Goal: Task Accomplishment & Management: Complete application form

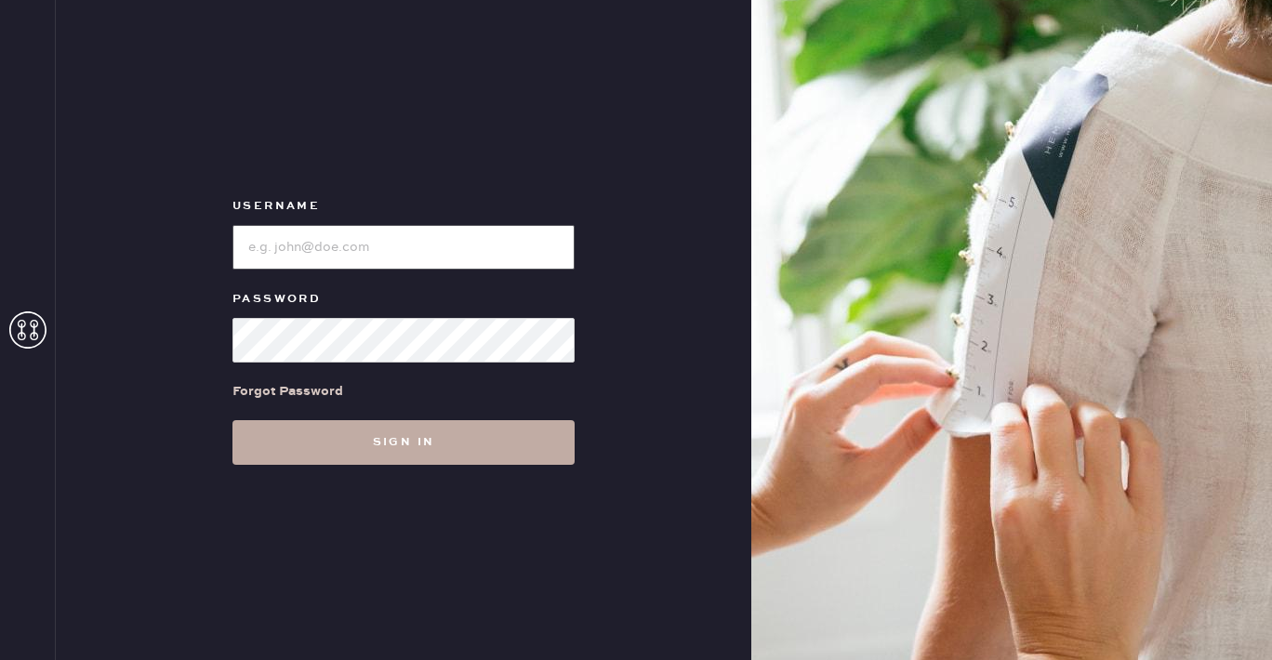
type input "reformationdesigndistrictmiami"
click at [318, 451] on button "Sign in" at bounding box center [404, 442] width 342 height 45
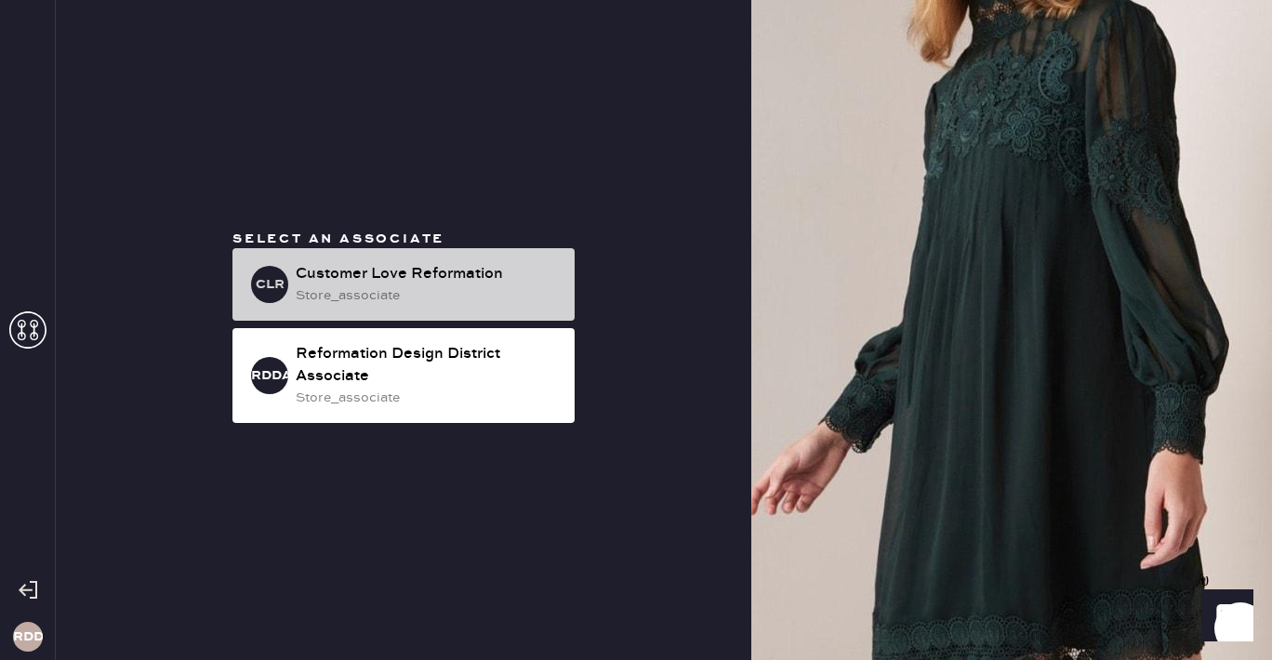
click at [426, 269] on div "Customer Love Reformation" at bounding box center [428, 274] width 264 height 22
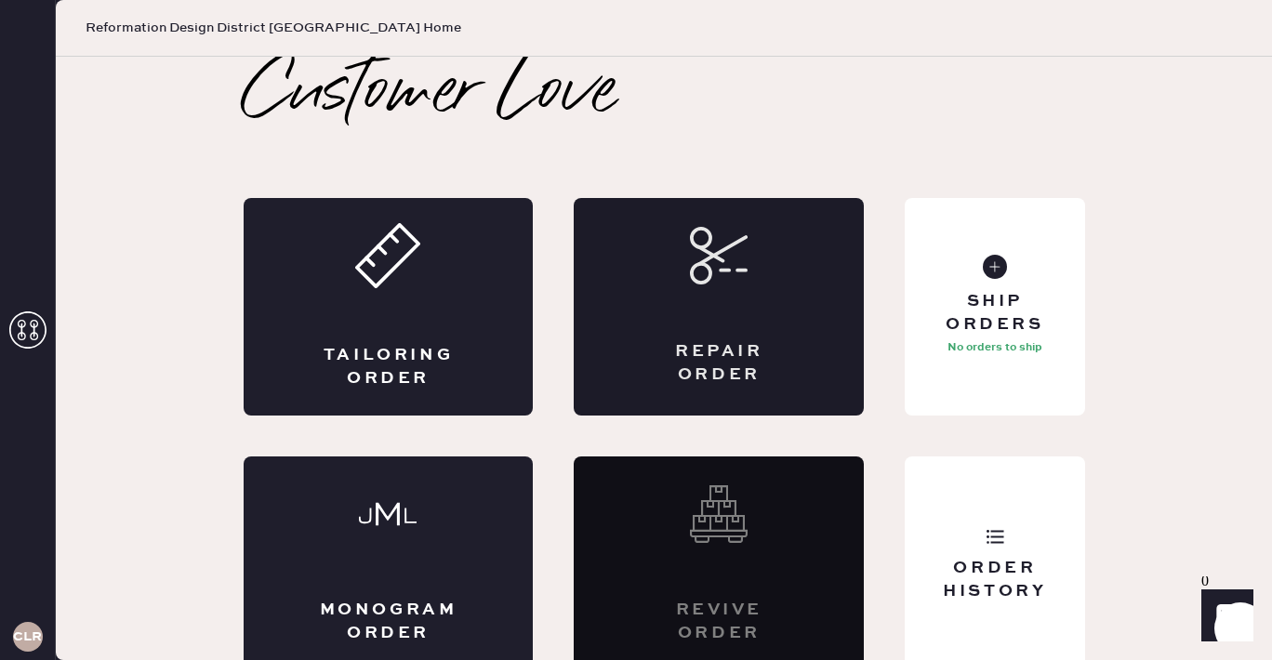
click at [818, 305] on div "Repair Order" at bounding box center [719, 307] width 290 height 218
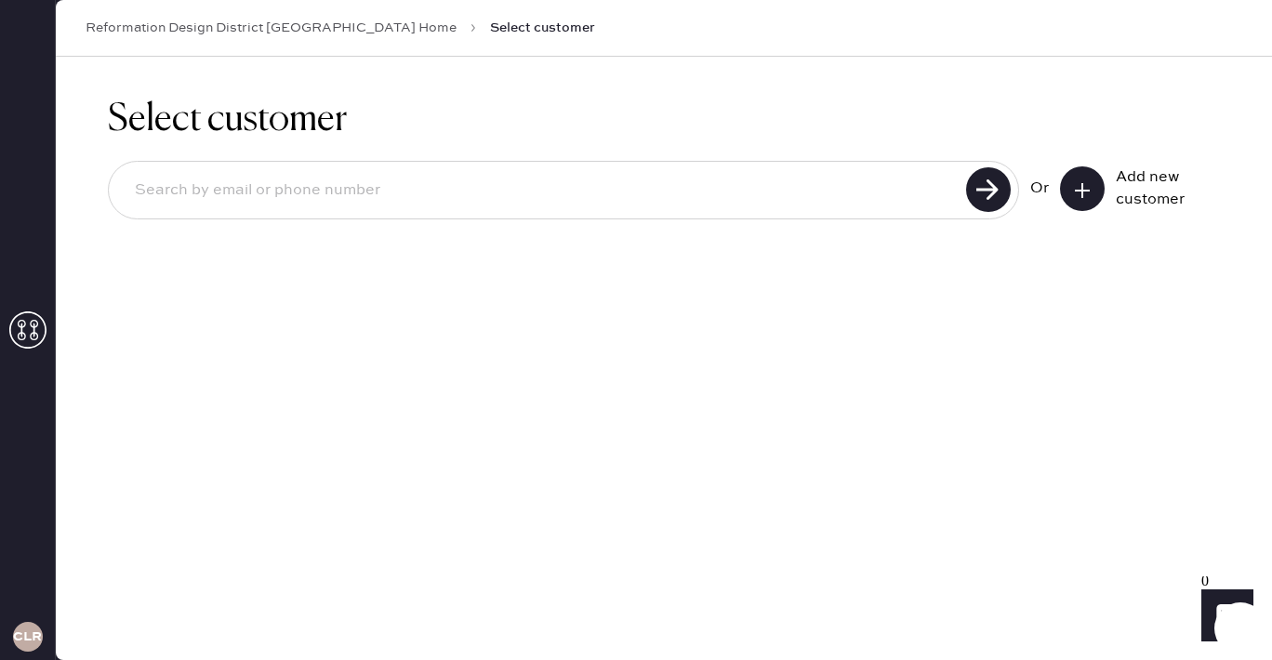
click at [740, 177] on input at bounding box center [540, 190] width 841 height 43
click at [1087, 195] on icon at bounding box center [1082, 190] width 19 height 19
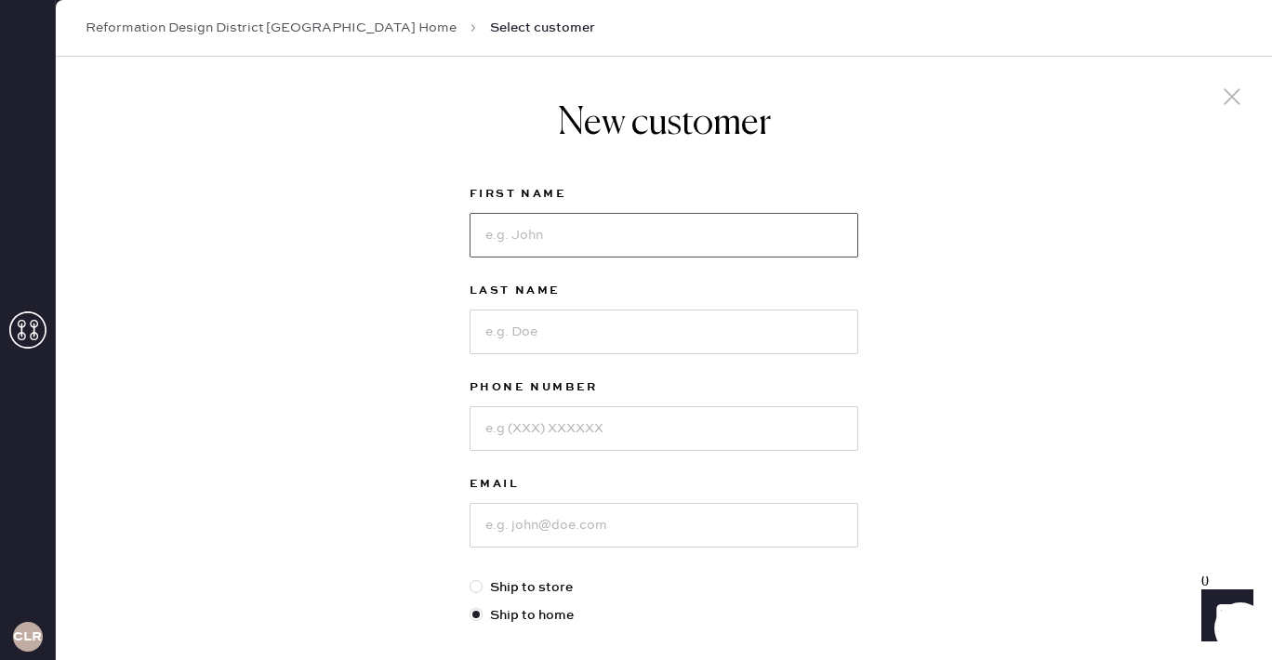
click at [557, 245] on input at bounding box center [664, 235] width 389 height 45
type input "Aylec"
type input "Gomarin"
type input "7862698210"
click at [796, 518] on input at bounding box center [664, 525] width 389 height 45
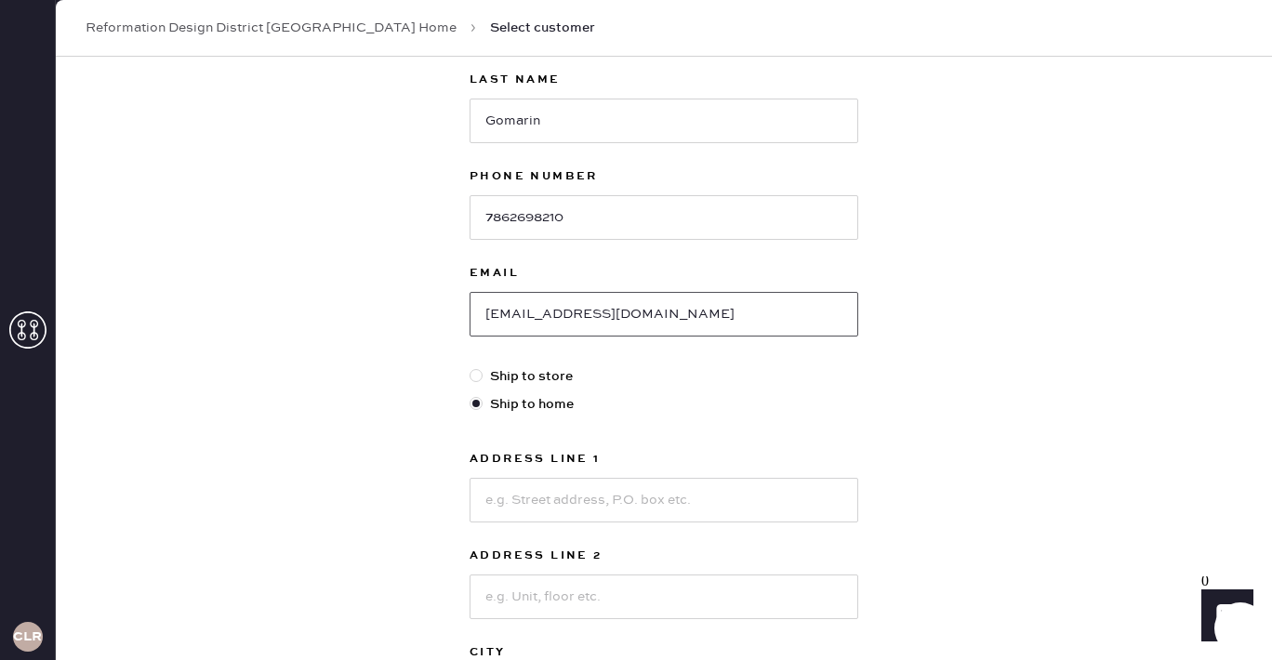
scroll to position [303, 0]
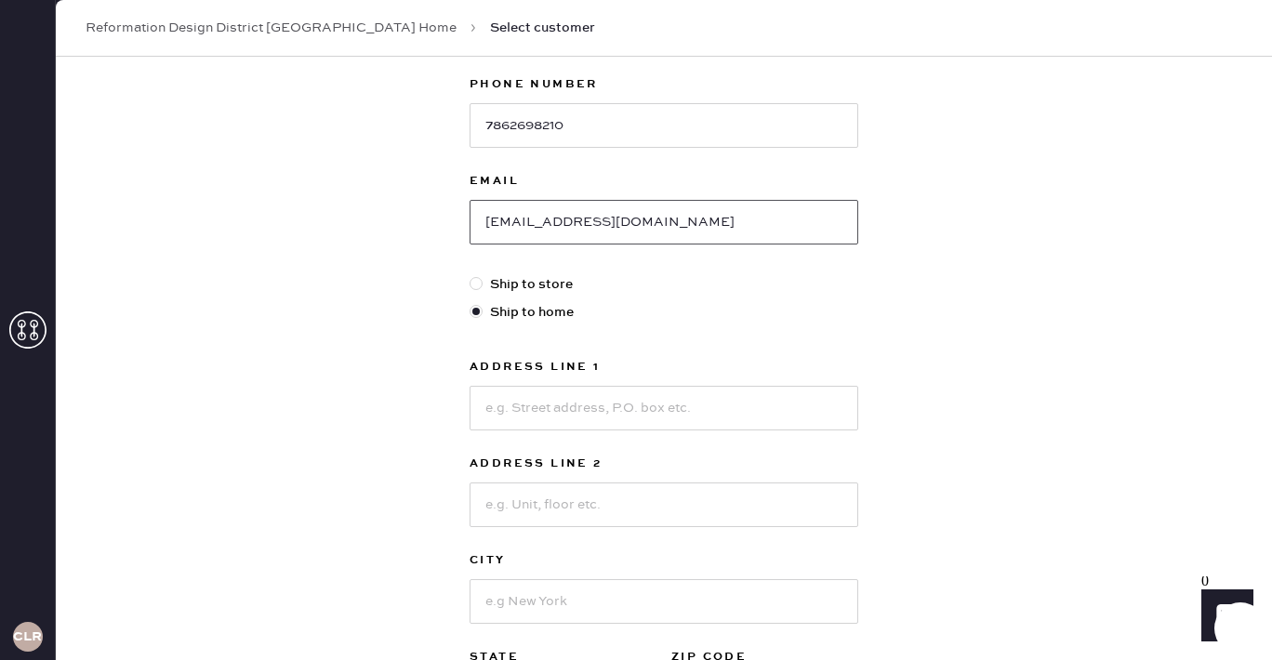
type input "[EMAIL_ADDRESS][DOMAIN_NAME]"
click at [602, 402] on input at bounding box center [664, 408] width 389 height 45
type input "[STREET_ADDRESS]"
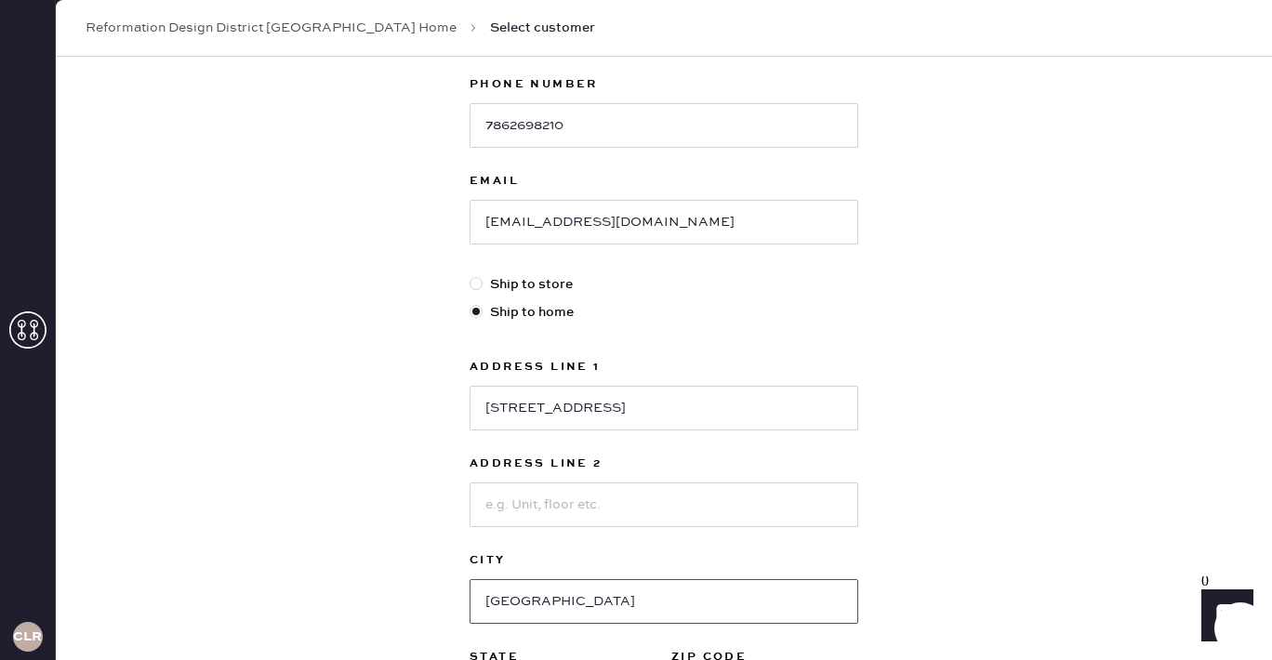
type input "[GEOGRAPHIC_DATA]"
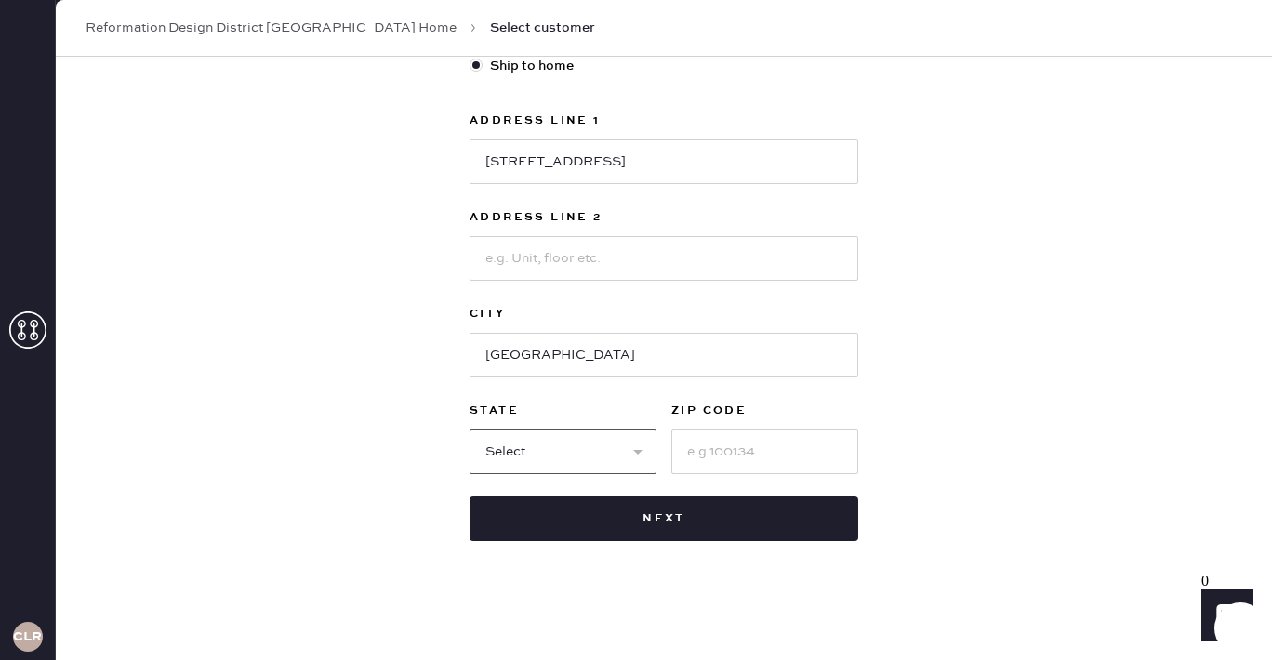
select select "FL"
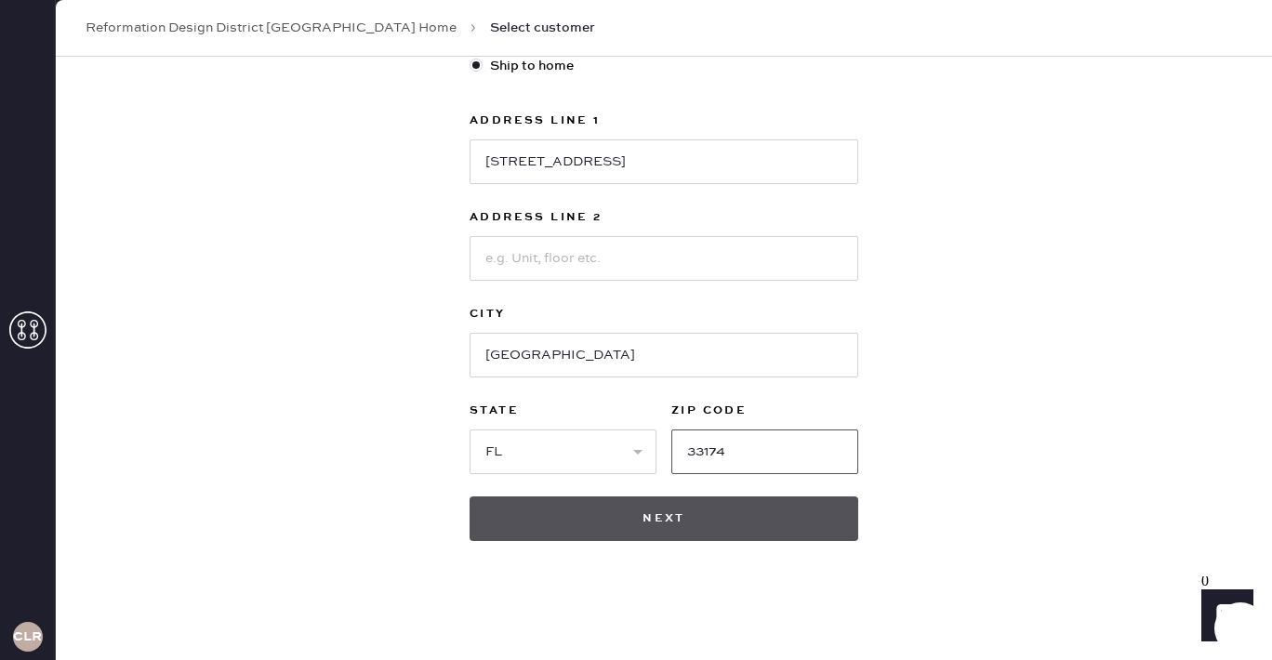
type input "33174"
click at [602, 524] on button "Next" at bounding box center [664, 519] width 389 height 45
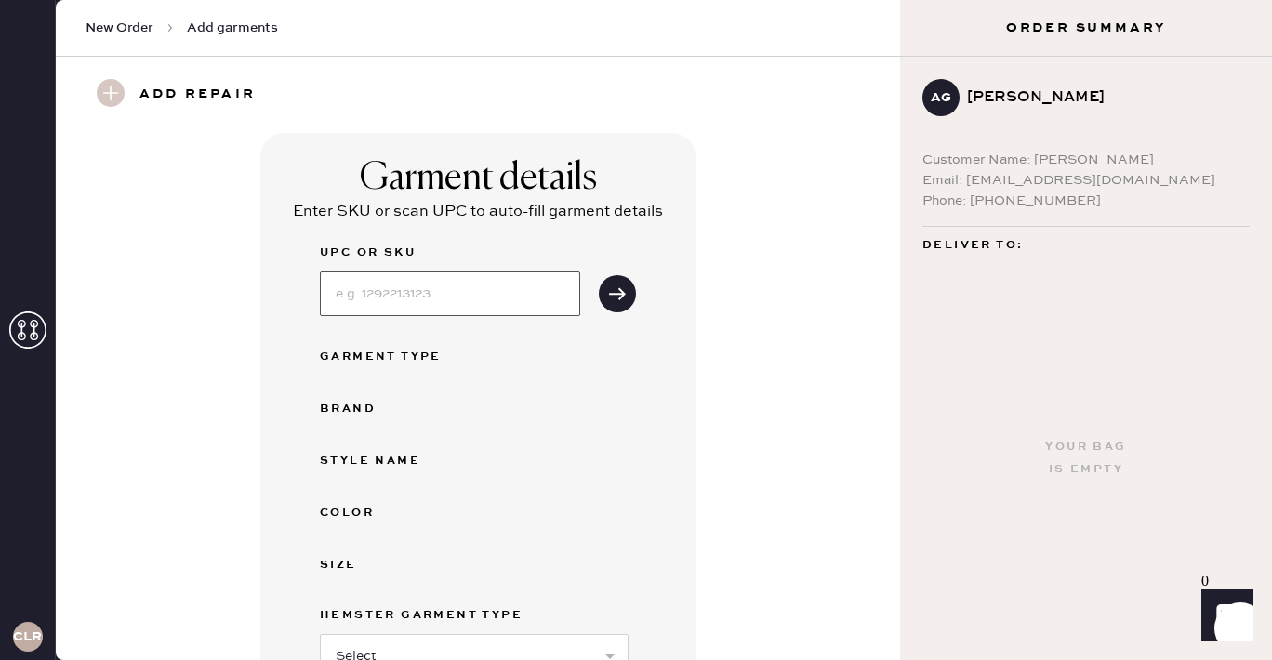
click at [403, 296] on input at bounding box center [450, 294] width 260 height 45
type input "1310938VAC006"
click at [620, 298] on use "submit" at bounding box center [617, 293] width 17 height 12
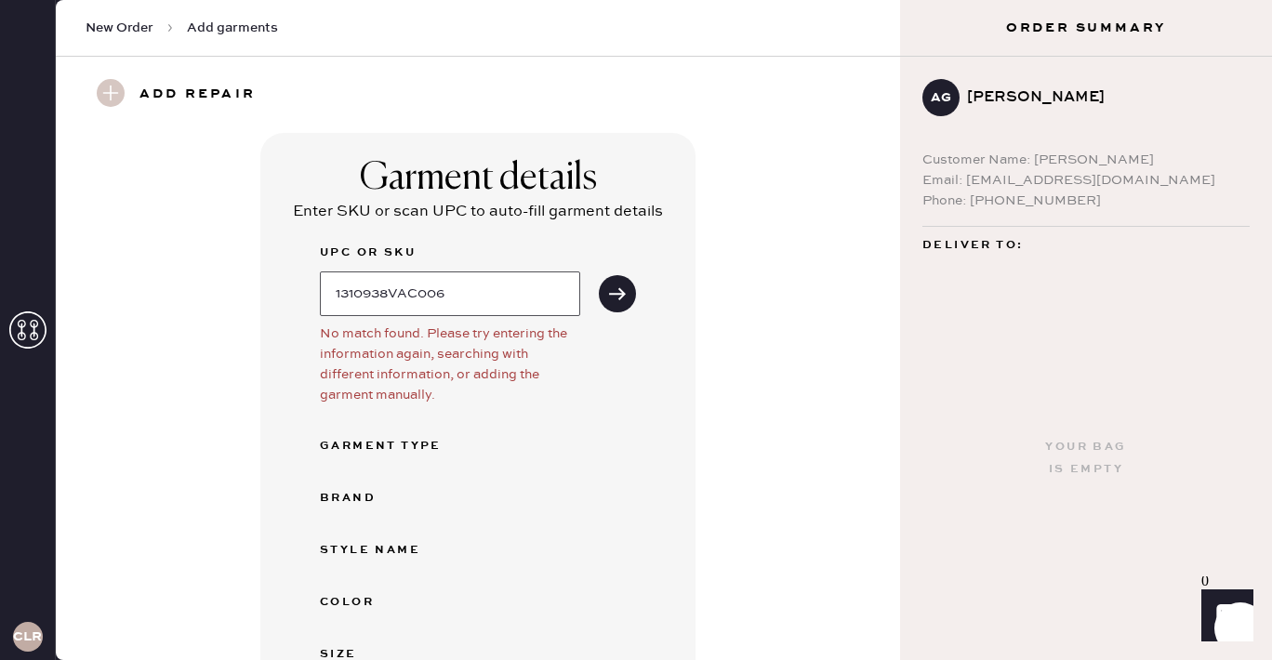
click at [459, 284] on input "1310938VAC006" at bounding box center [450, 294] width 260 height 45
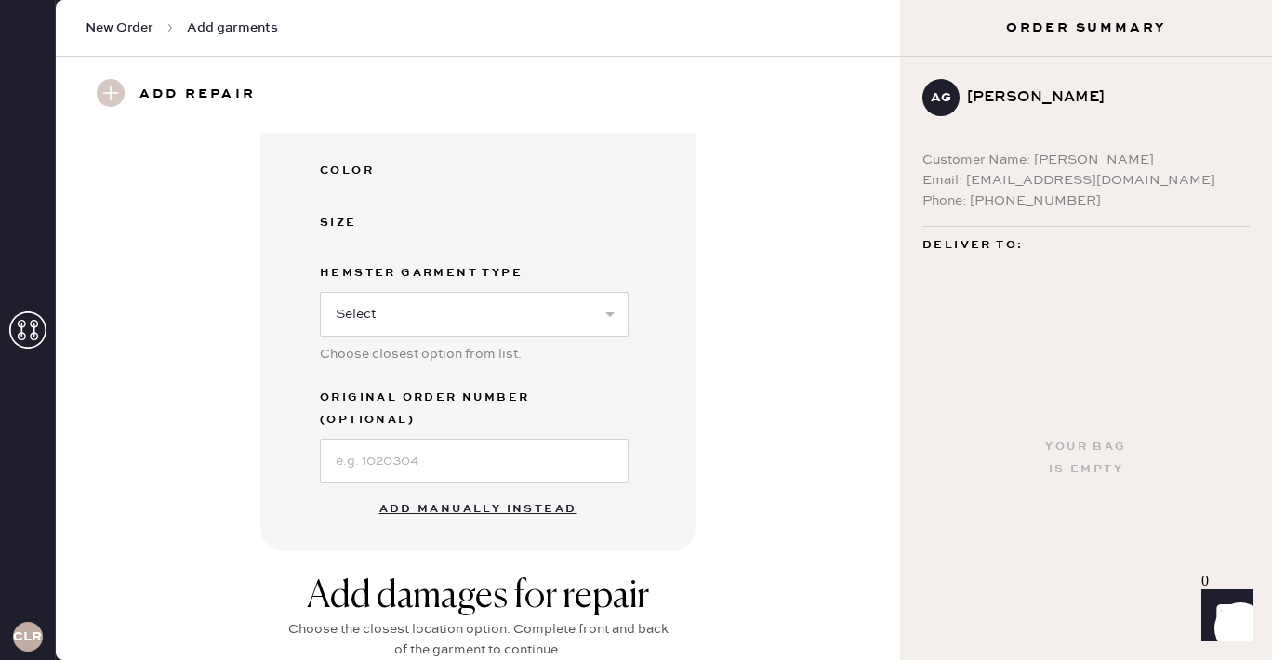
scroll to position [432, 0]
click at [424, 329] on select "Select Basic Skirt Jeans Leggings Pants Shorts Basic Sleeved Dress Basic Sleeve…" at bounding box center [474, 313] width 309 height 45
click at [463, 497] on button "Add manually instead" at bounding box center [478, 508] width 220 height 37
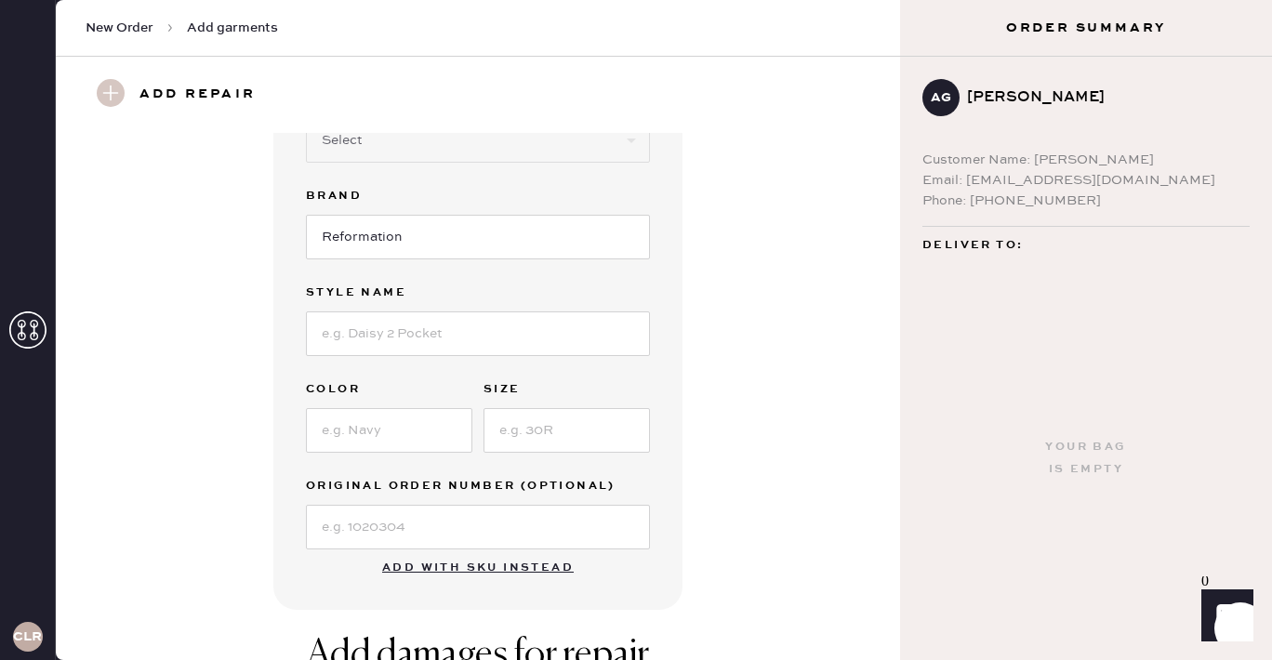
scroll to position [0, 0]
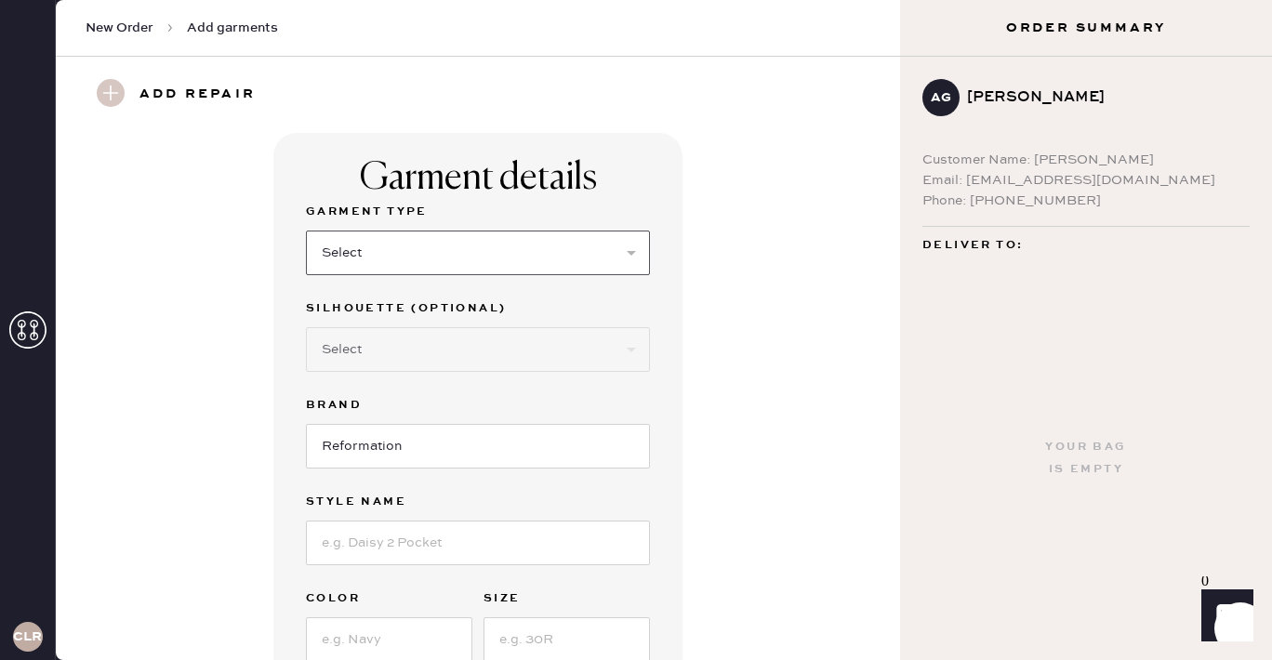
click at [409, 267] on select "Select Basic Skirt Jeans Leggings Pants Shorts Basic Sleeved Dress Basic Sleeve…" at bounding box center [478, 253] width 344 height 45
select select "13"
click at [306, 231] on select "Select Basic Skirt Jeans Leggings Pants Shorts Basic Sleeved Dress Basic Sleeve…" at bounding box center [478, 253] width 344 height 45
click at [373, 366] on select "Select Maxi Skirt Midi Skirt Mini Skirt Other" at bounding box center [478, 349] width 344 height 45
select select "other"
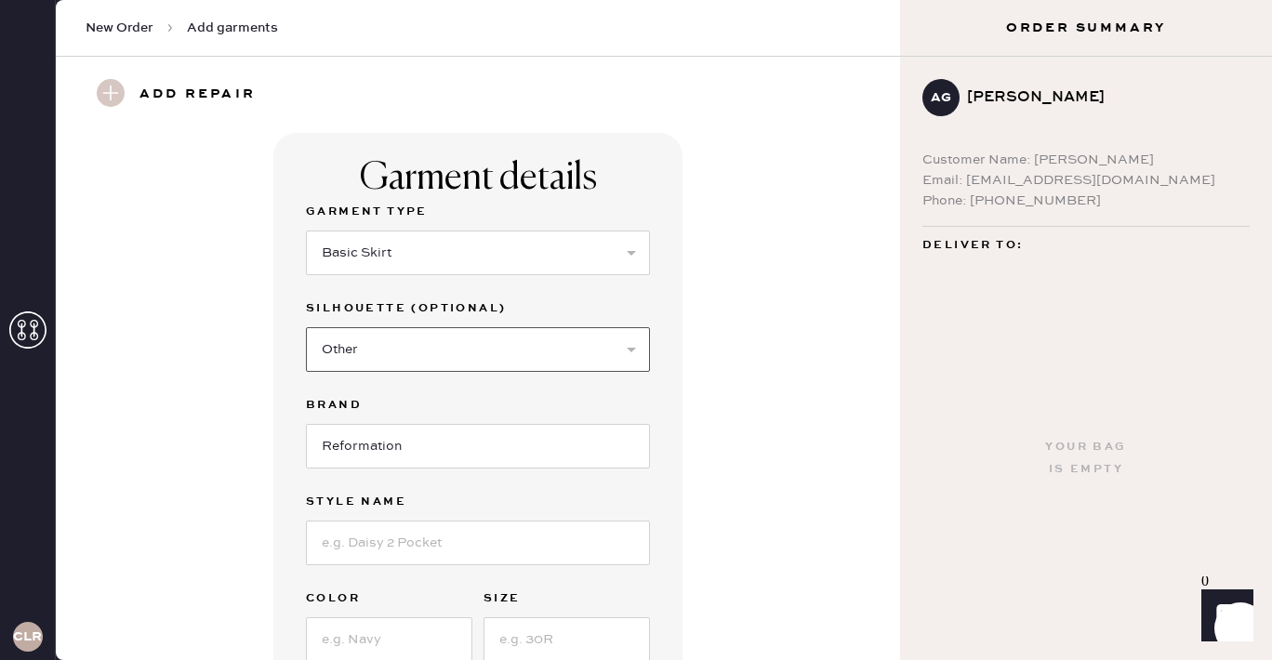
click at [306, 327] on select "Select Maxi Skirt Midi Skirt Mini Skirt Other" at bounding box center [478, 349] width 344 height 45
click at [376, 447] on input at bounding box center [478, 446] width 344 height 45
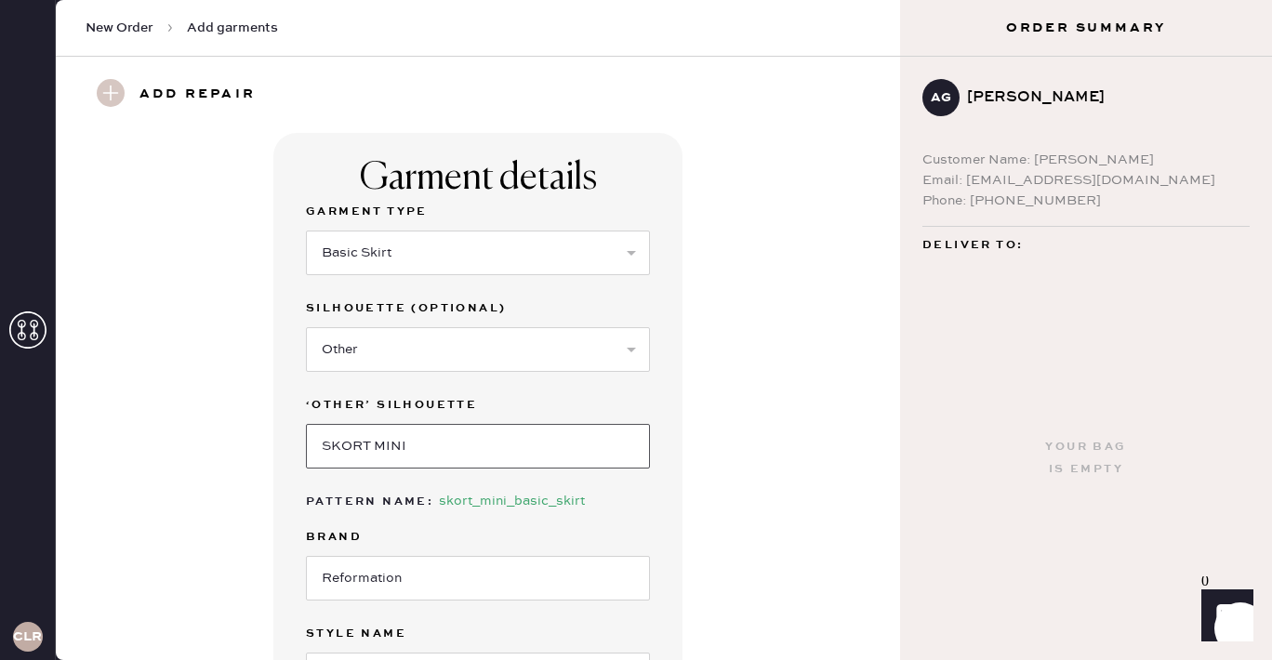
click at [386, 443] on input "SKORT MINI" at bounding box center [478, 446] width 344 height 45
type input "SKORT"
click at [400, 580] on input "Reformation" at bounding box center [478, 578] width 344 height 45
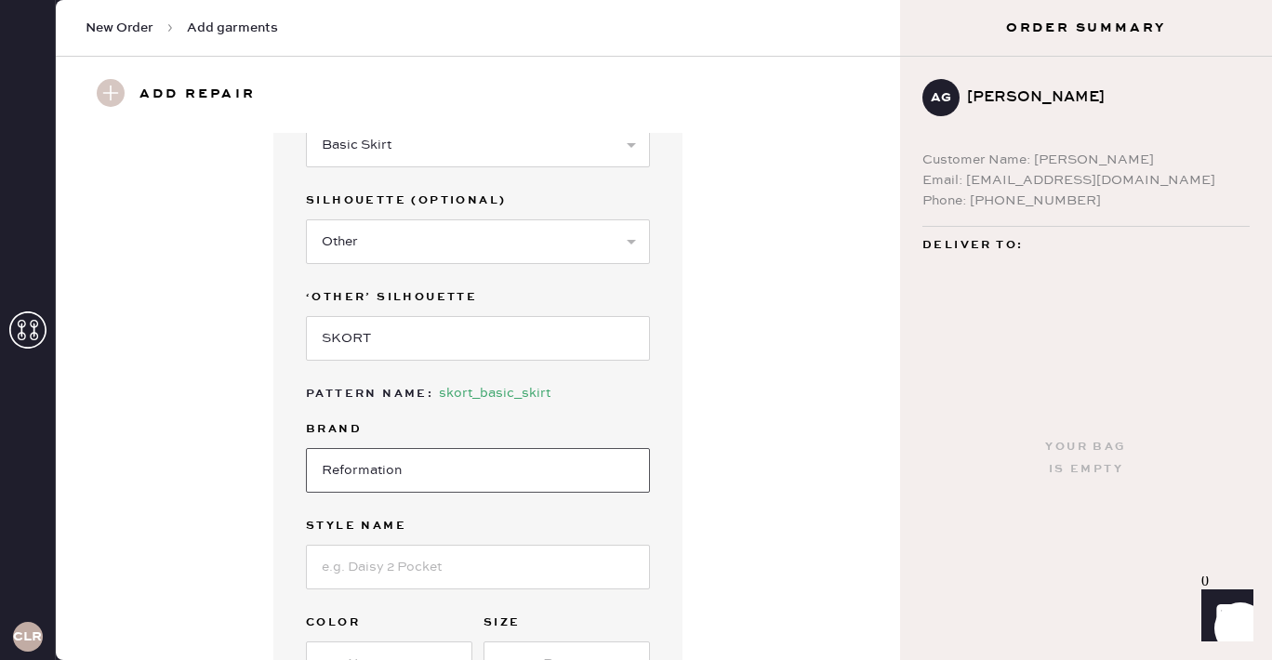
scroll to position [139, 0]
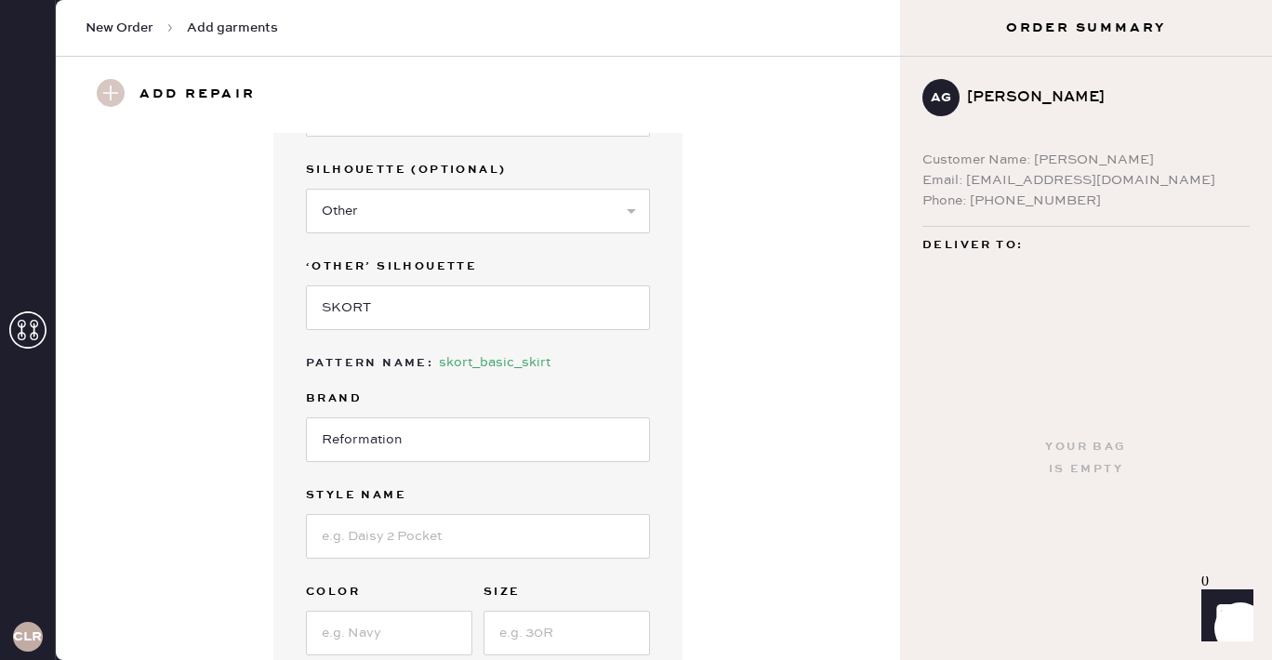
click at [380, 507] on div "Style name" at bounding box center [478, 498] width 344 height 26
click at [378, 539] on input at bounding box center [478, 536] width 344 height 45
click at [367, 532] on input "[PERSON_NAME] Skort" at bounding box center [478, 536] width 344 height 45
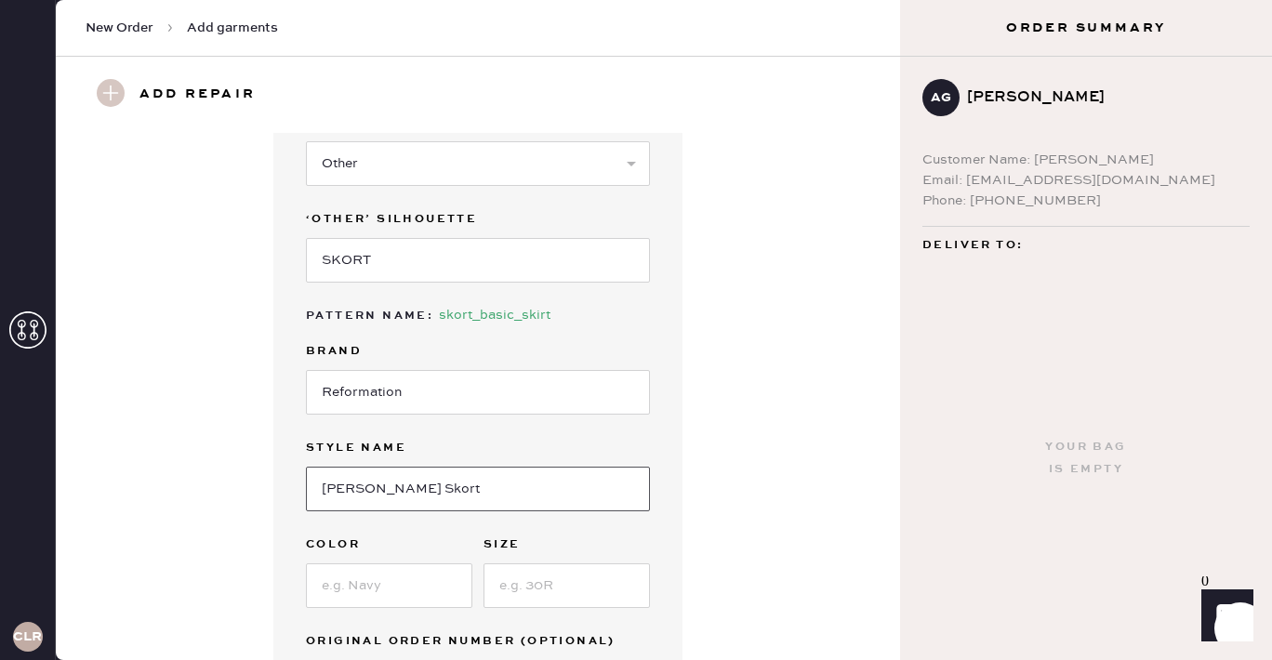
scroll to position [196, 0]
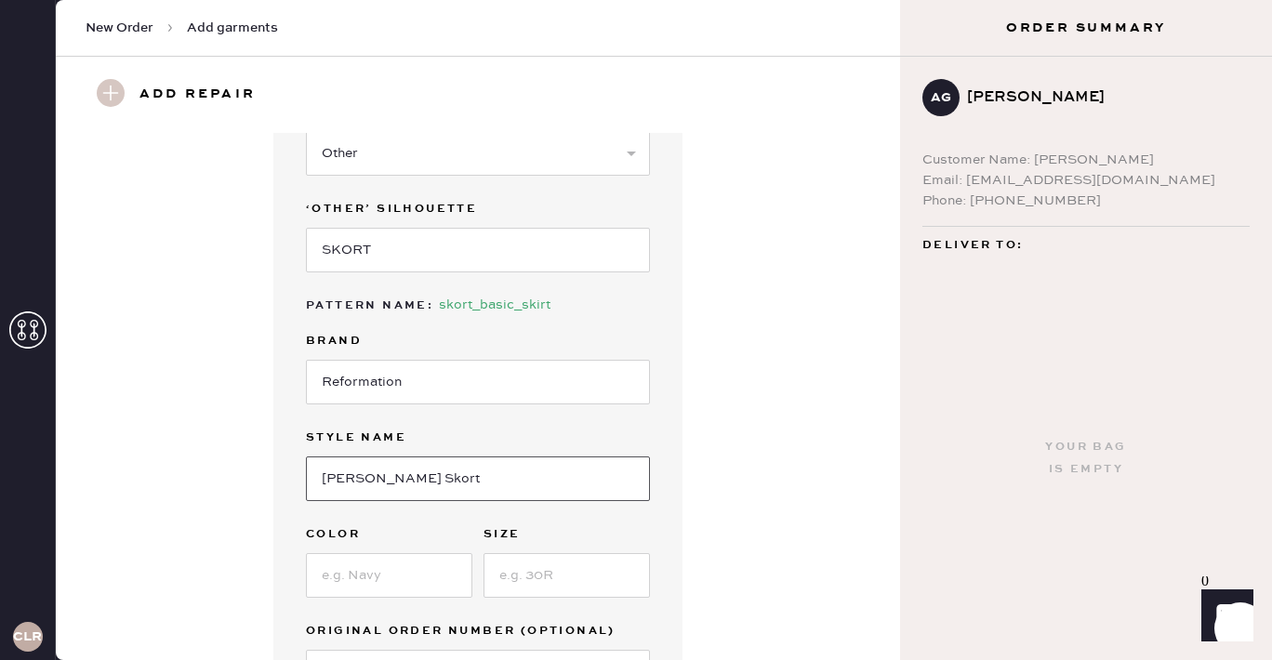
type input "[PERSON_NAME] Skort"
click at [375, 569] on input at bounding box center [389, 575] width 166 height 45
type input "Vacaciones"
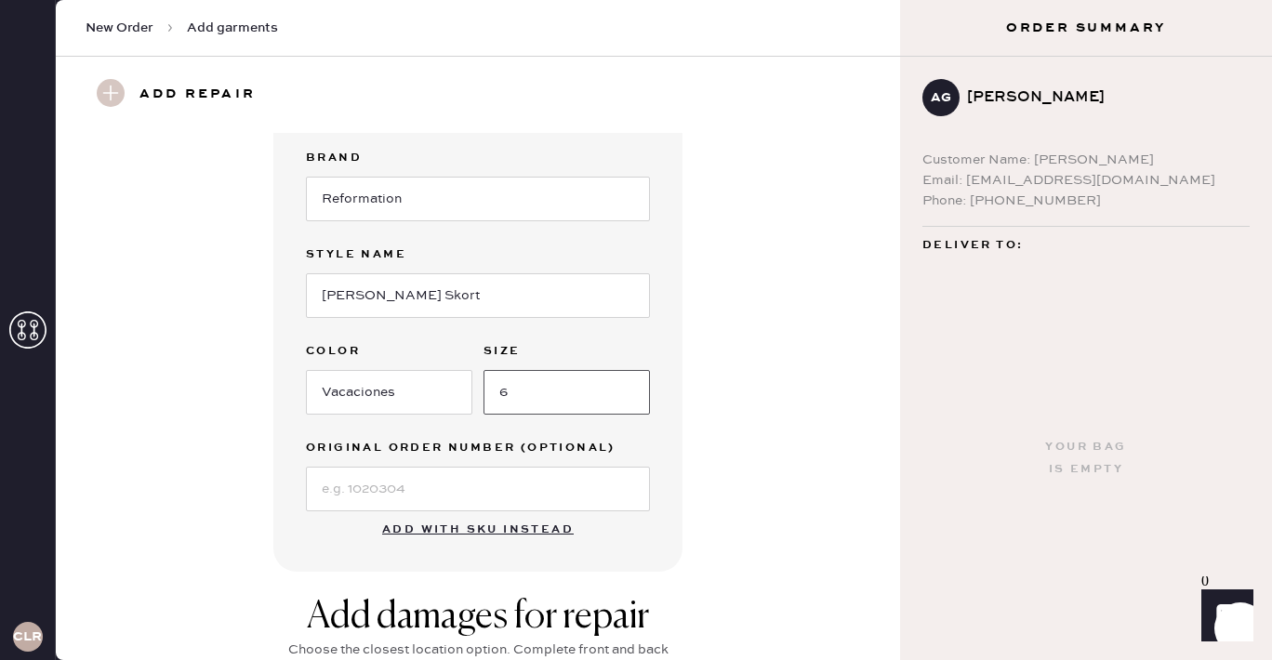
scroll to position [413, 0]
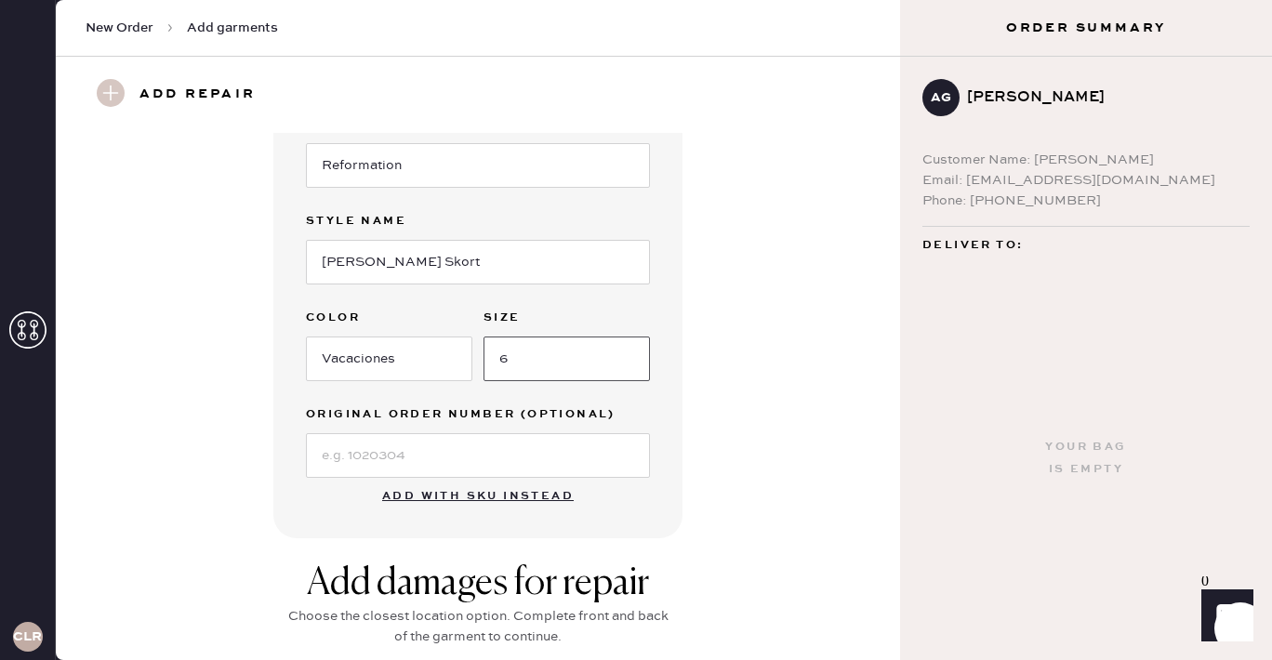
type input "6"
click at [334, 464] on input at bounding box center [478, 455] width 344 height 45
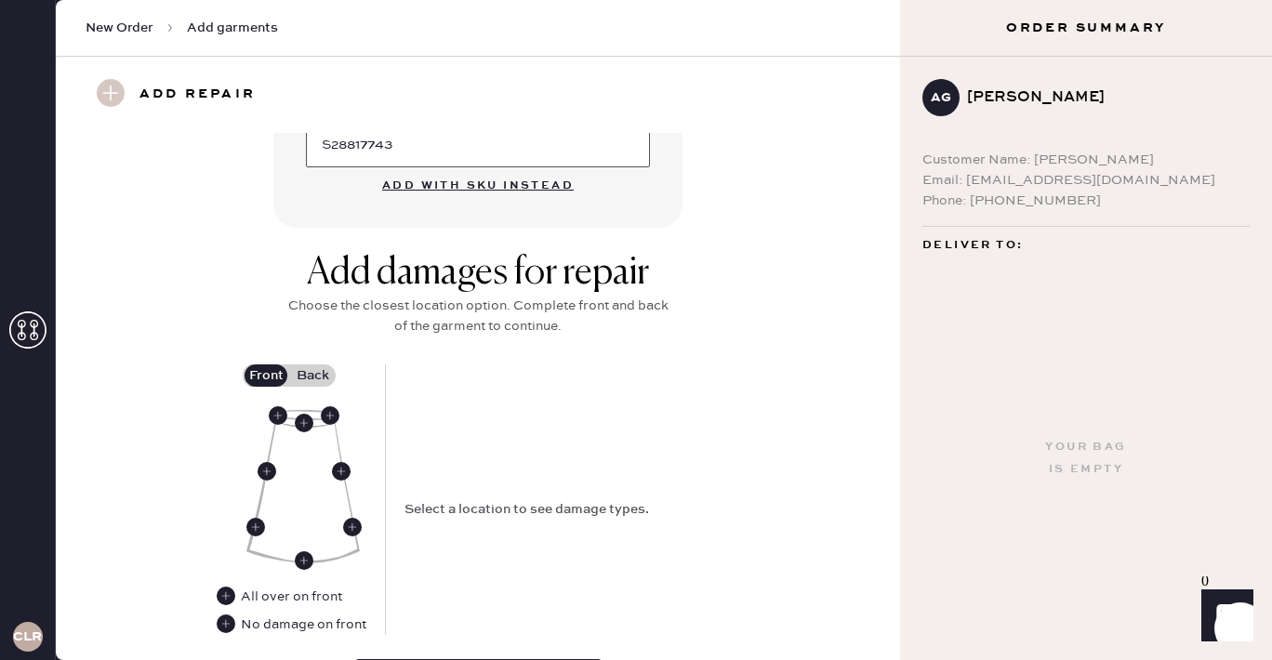
scroll to position [848, 0]
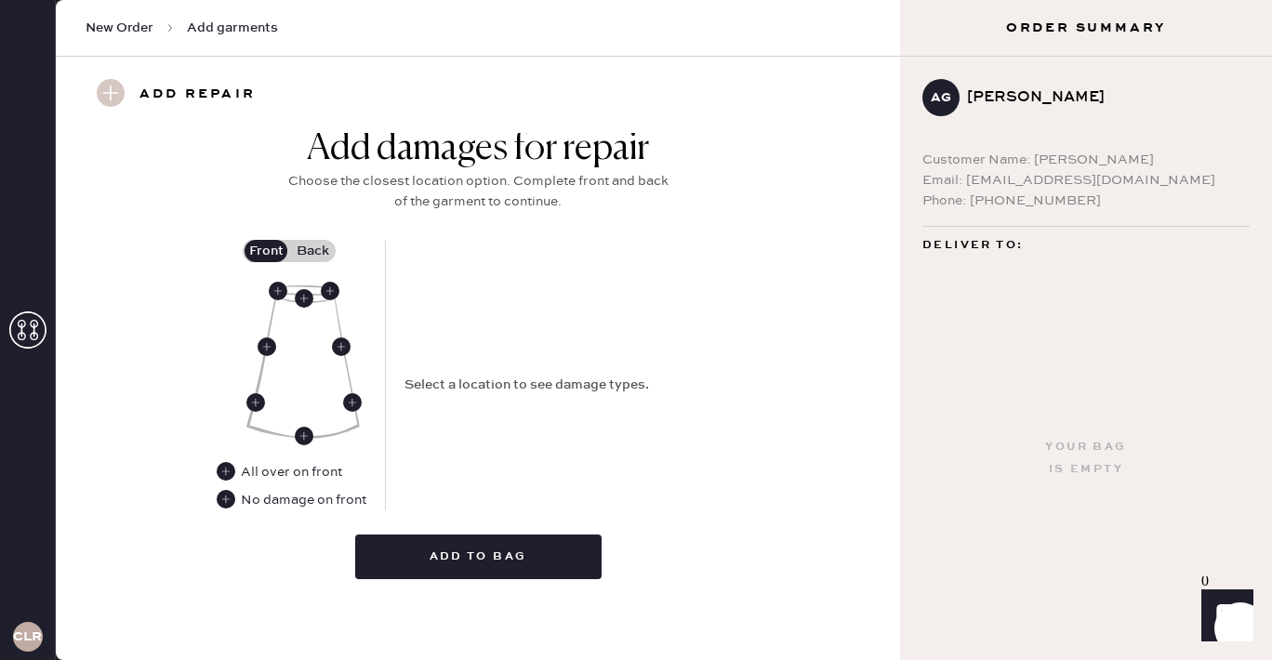
type input "S28817743"
click at [319, 237] on div "Add damages for repair Choose the closest location option. Complete front and b…" at bounding box center [478, 182] width 391 height 113
click at [319, 253] on label "Back" at bounding box center [312, 251] width 47 height 22
click at [312, 251] on input "Back" at bounding box center [312, 251] width 0 height 0
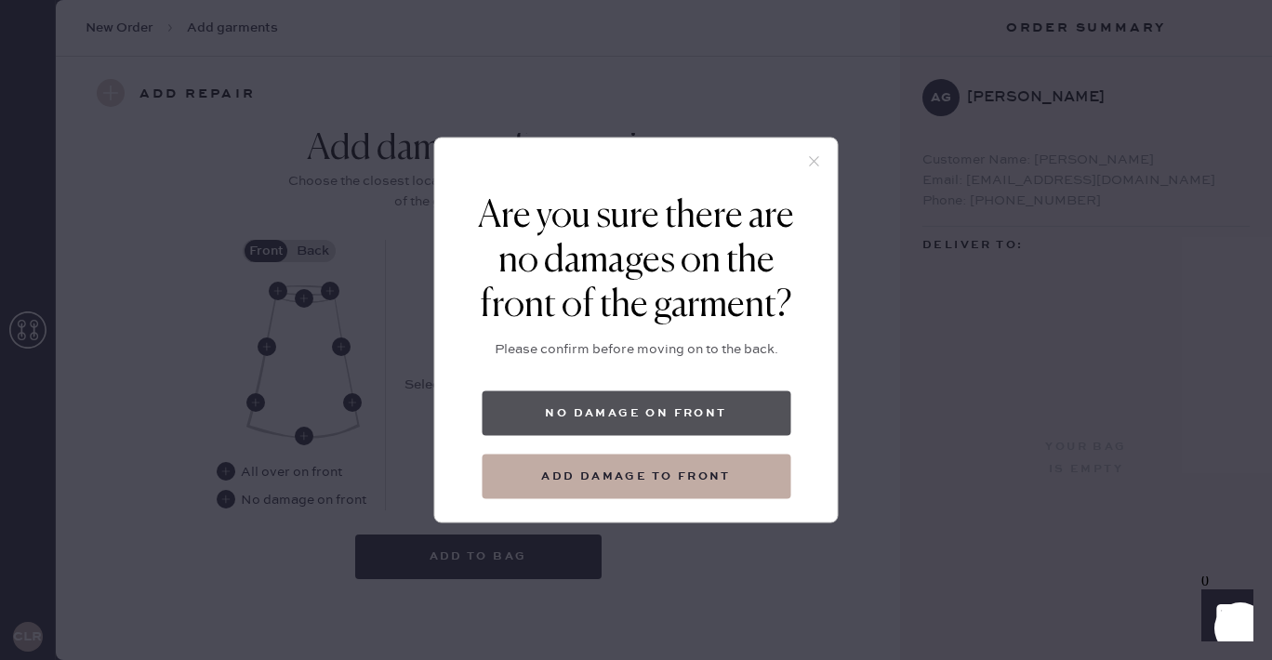
click at [643, 431] on button "No damage on front" at bounding box center [636, 414] width 309 height 45
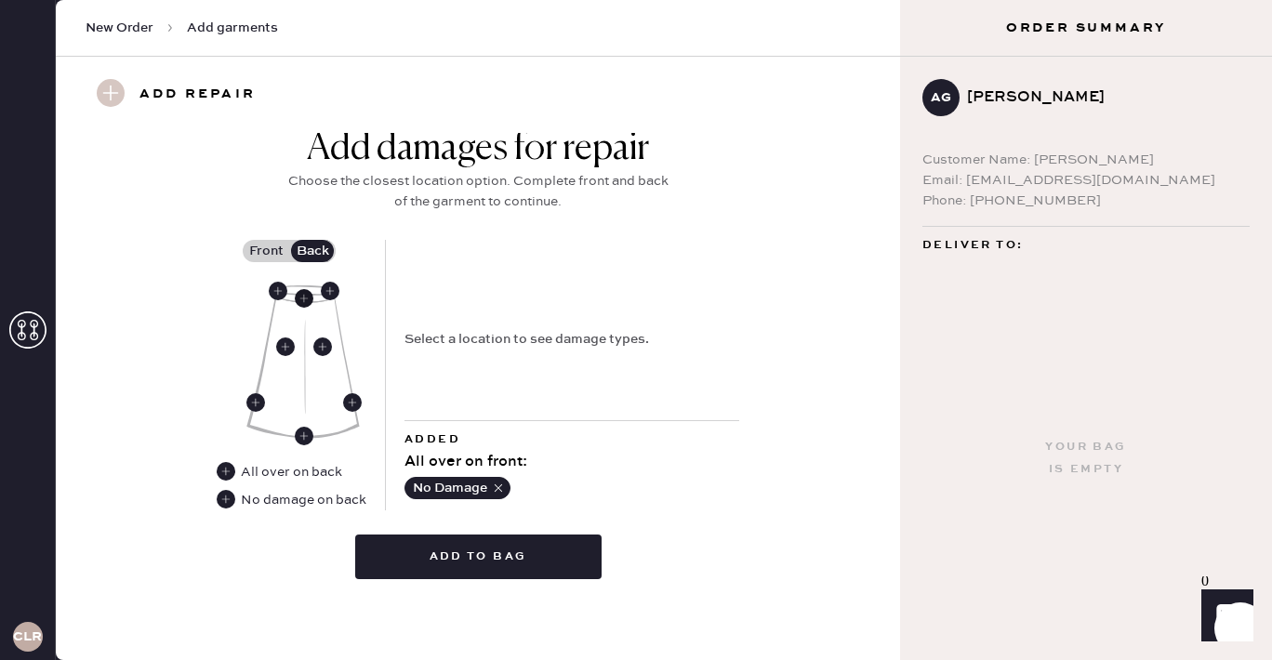
click at [302, 302] on use at bounding box center [304, 298] width 19 height 19
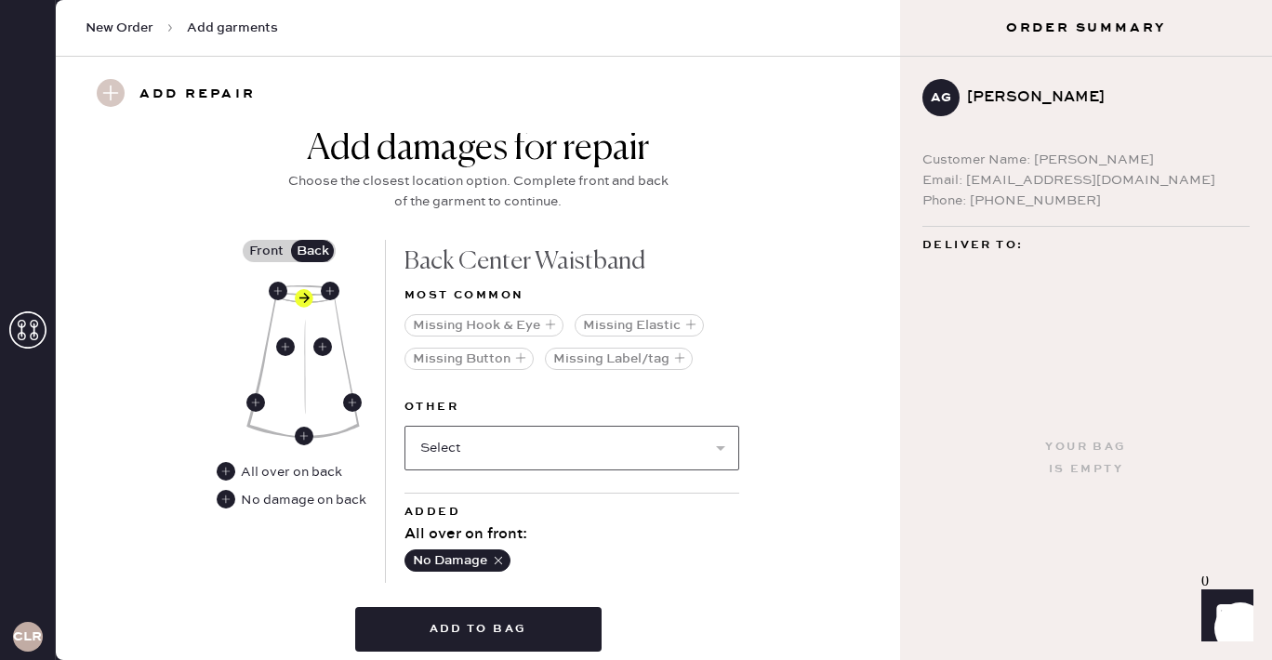
click at [466, 451] on select "Select Broken / Ripped Hem Broken Beads Broken Belt Loop Broken Button Broken E…" at bounding box center [572, 448] width 335 height 45
select select "1301"
click at [405, 426] on select "Select Broken / Ripped Hem Broken Beads Broken Belt Loop Broken Button Broken E…" at bounding box center [572, 448] width 335 height 45
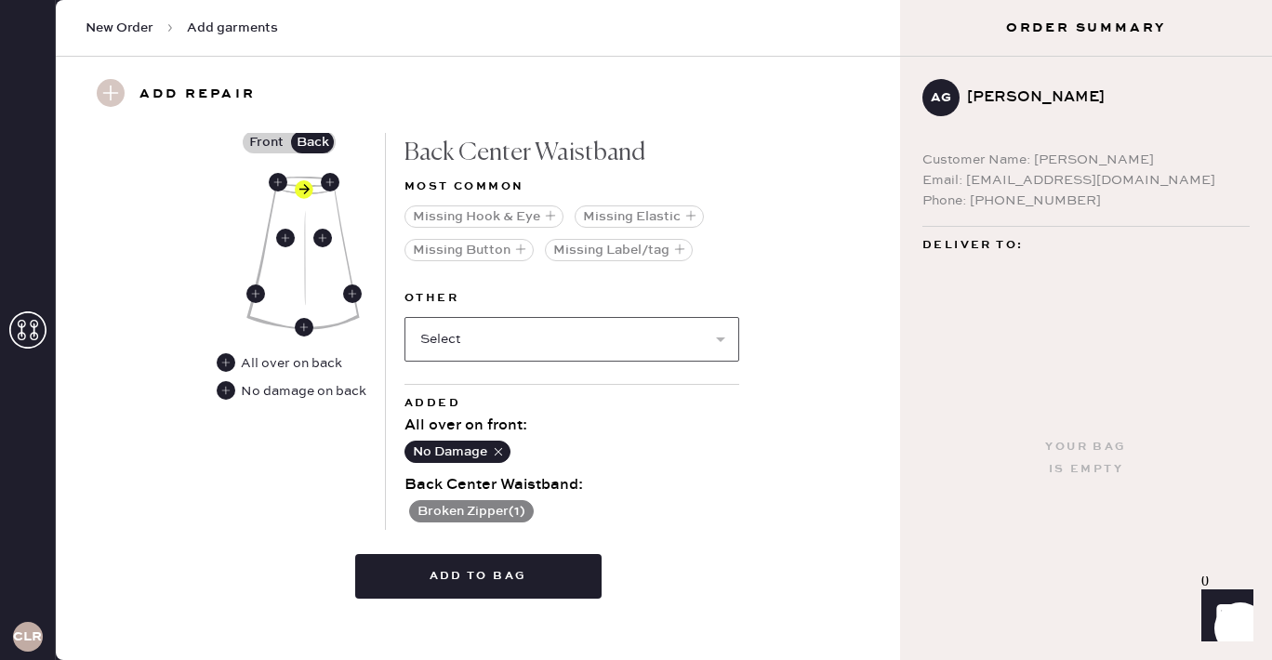
scroll to position [977, 0]
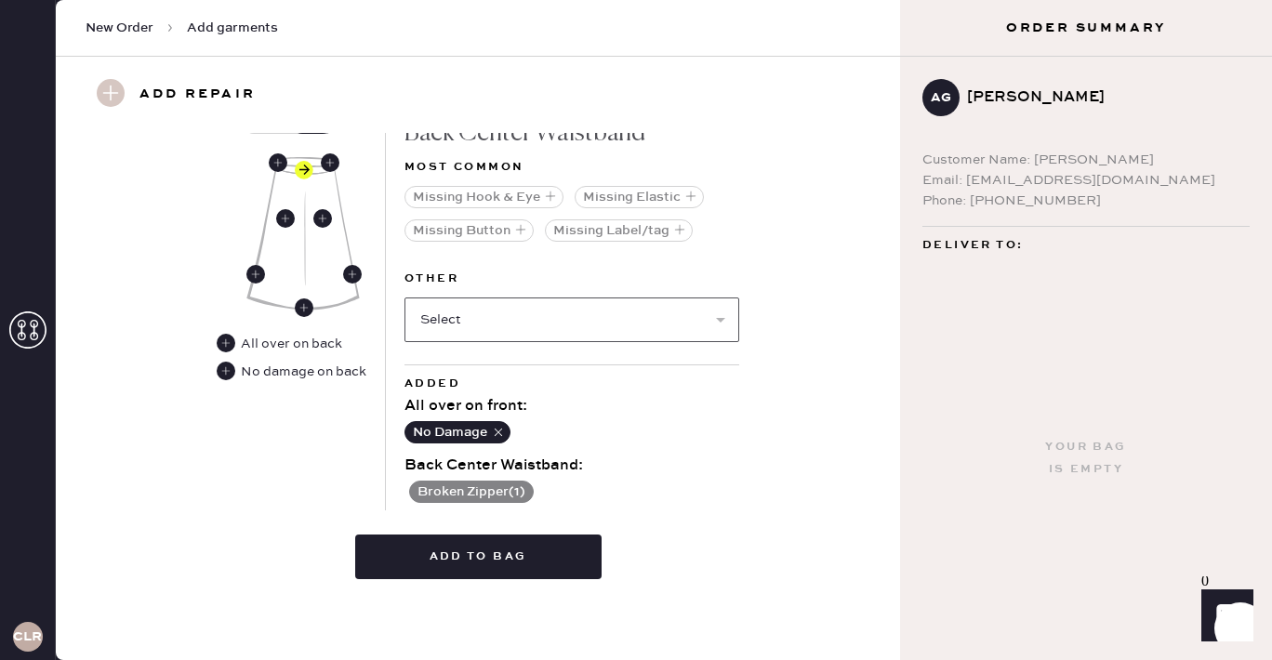
click at [464, 320] on select "Select Broken / Ripped Hem Broken Beads Broken Belt Loop Broken Button Broken E…" at bounding box center [572, 320] width 335 height 45
select select "1308"
click at [405, 298] on select "Select Broken / Ripped Hem Broken Beads Broken Belt Loop Broken Button Broken E…" at bounding box center [572, 320] width 335 height 45
select select
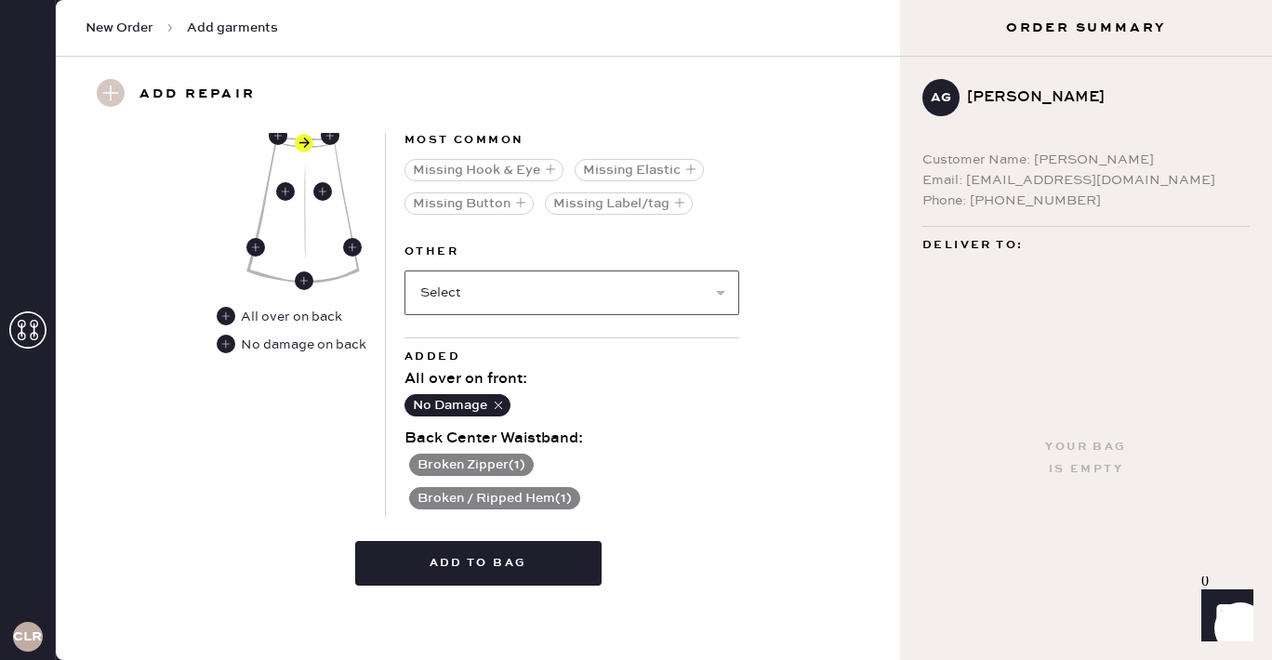
scroll to position [1009, 0]
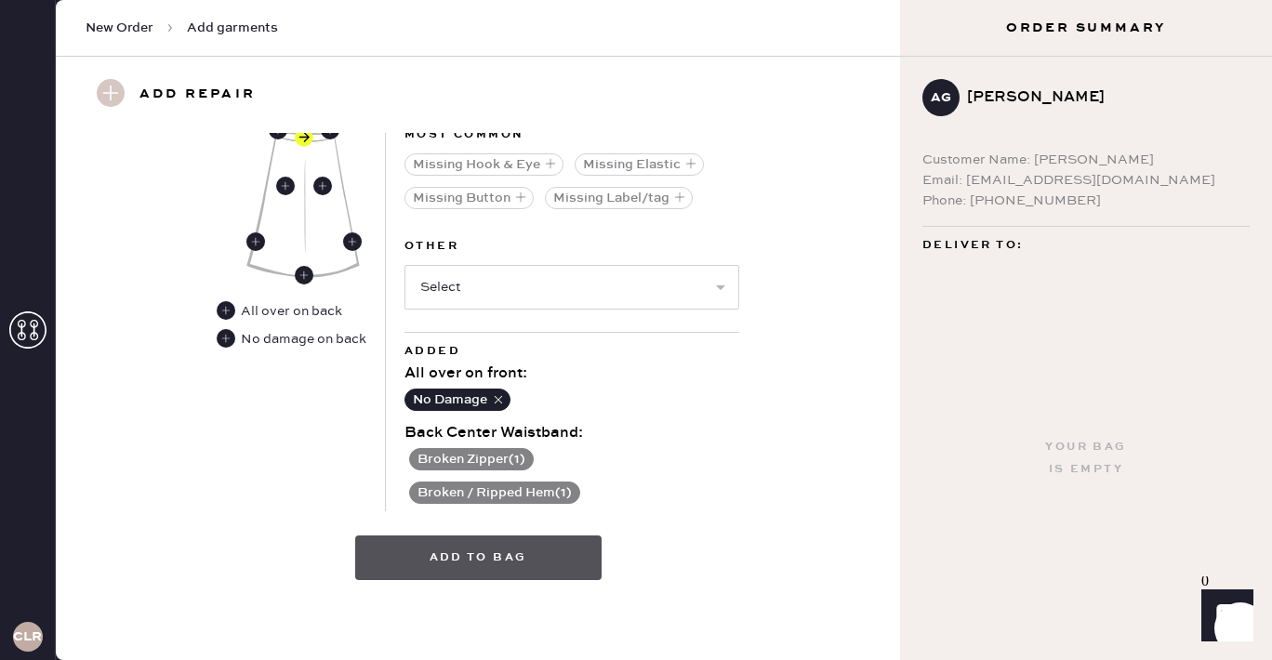
click at [492, 562] on button "Add to bag" at bounding box center [478, 558] width 246 height 45
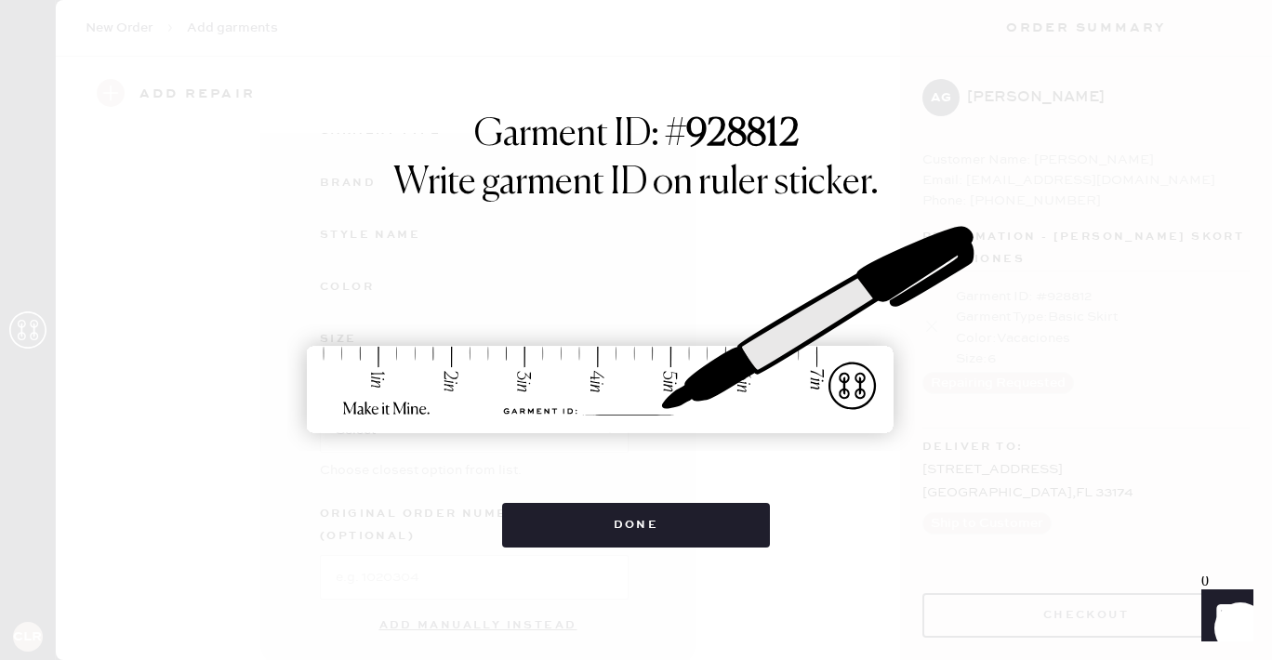
scroll to position [255, 0]
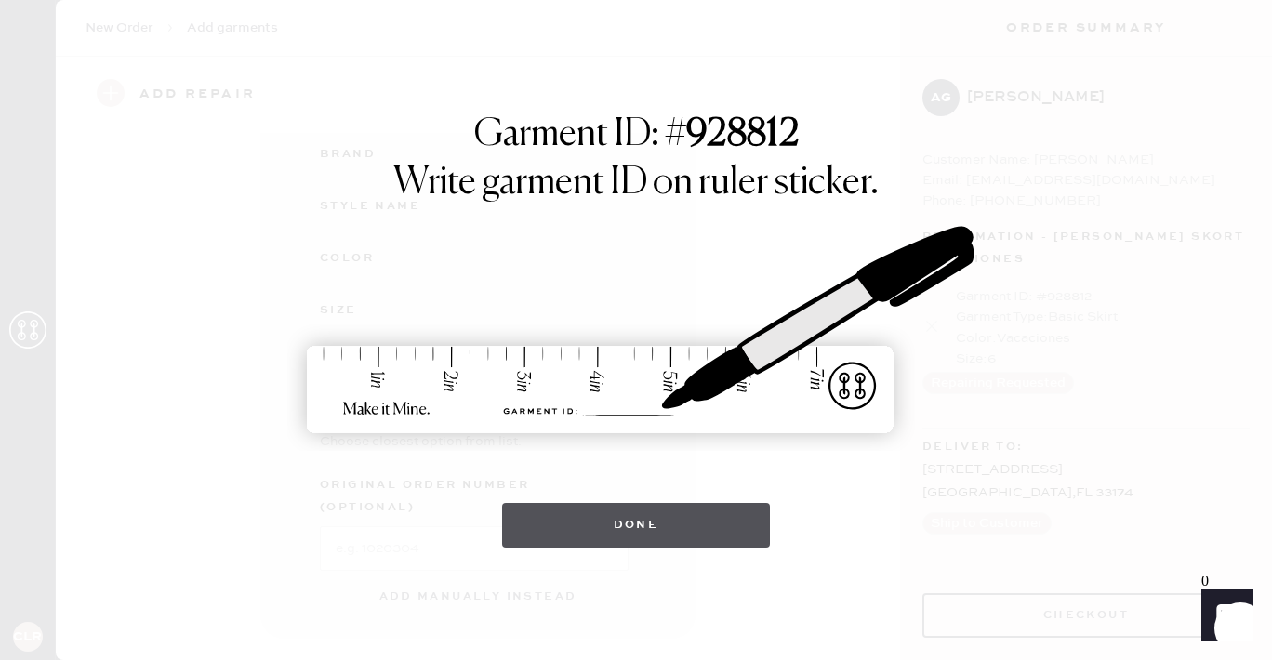
click at [701, 534] on button "Done" at bounding box center [636, 525] width 269 height 45
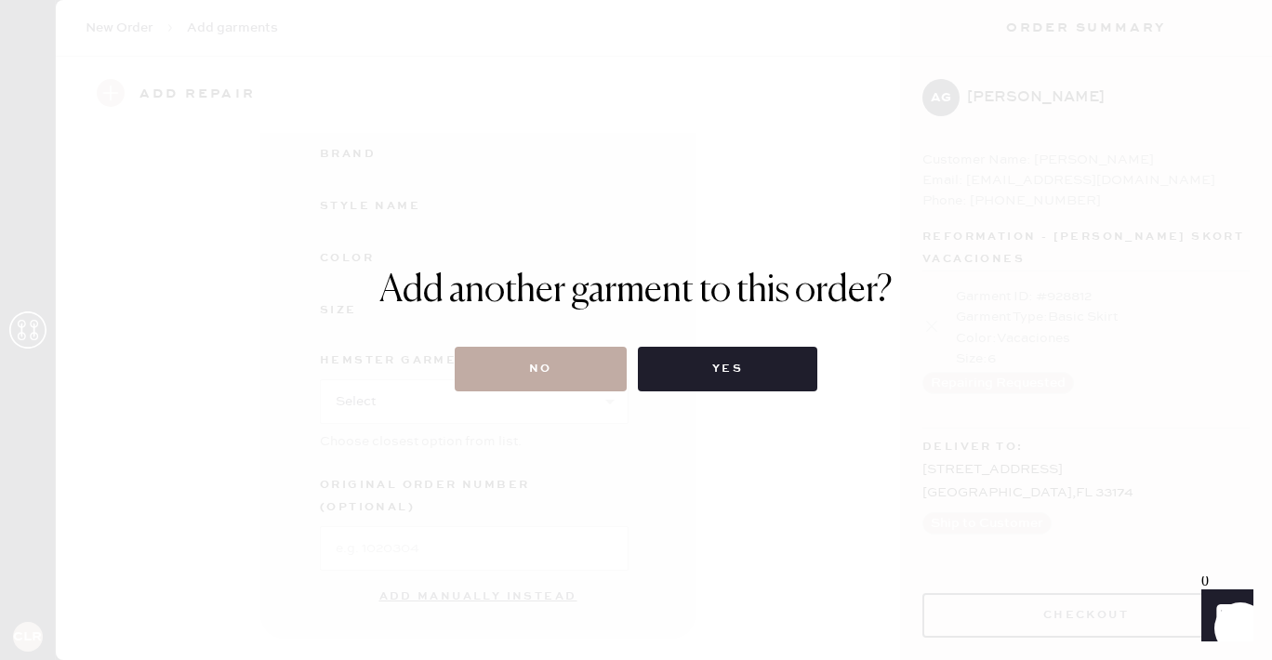
click at [588, 356] on button "No" at bounding box center [541, 369] width 172 height 45
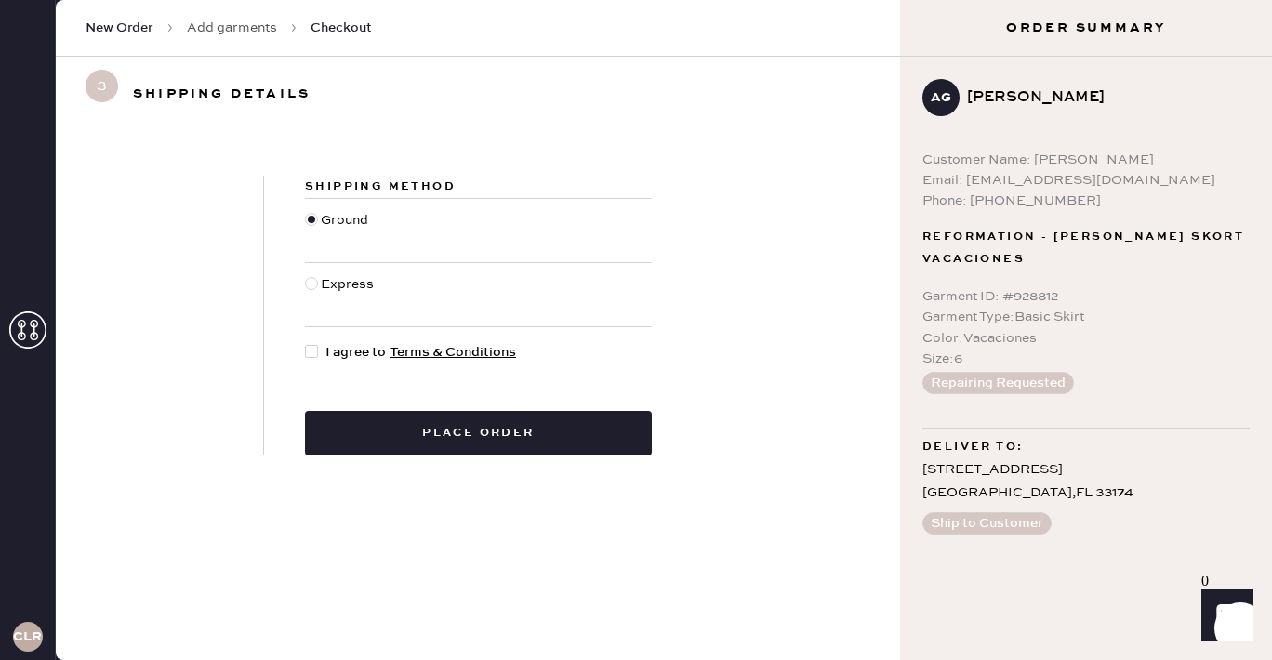
click at [310, 350] on div at bounding box center [311, 351] width 13 height 13
click at [306, 343] on input "I agree to Terms & Conditions" at bounding box center [305, 342] width 1 height 1
checkbox input "true"
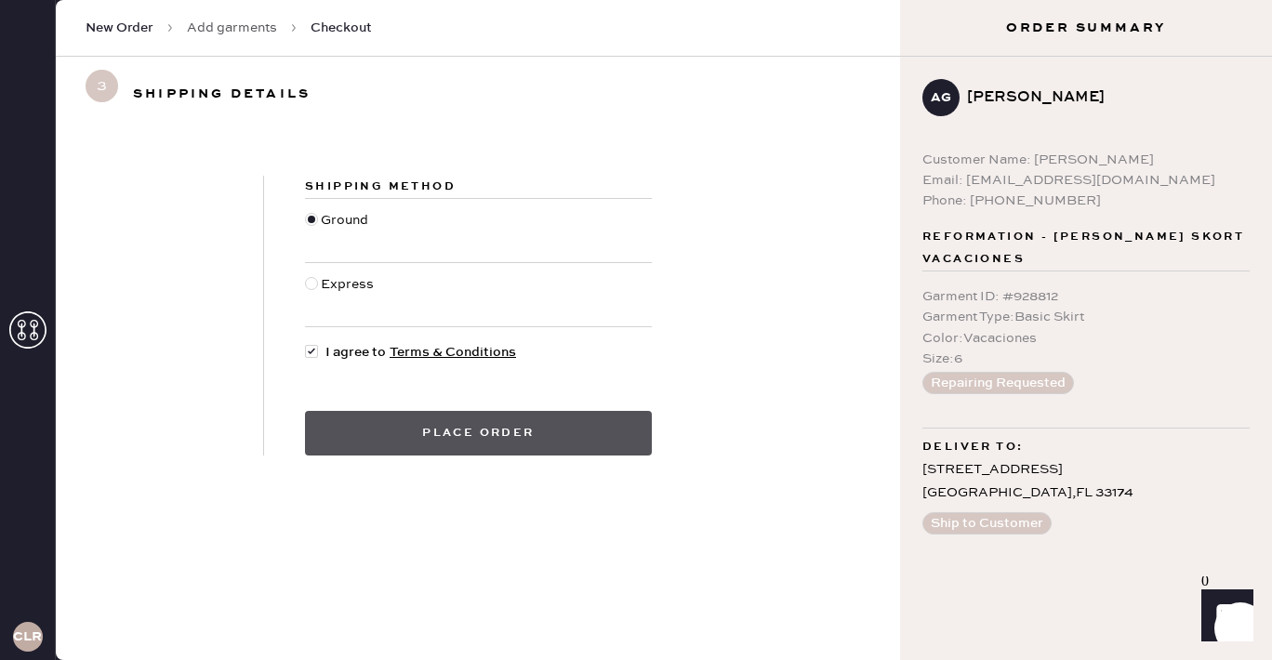
click at [470, 427] on button "Place order" at bounding box center [478, 433] width 347 height 45
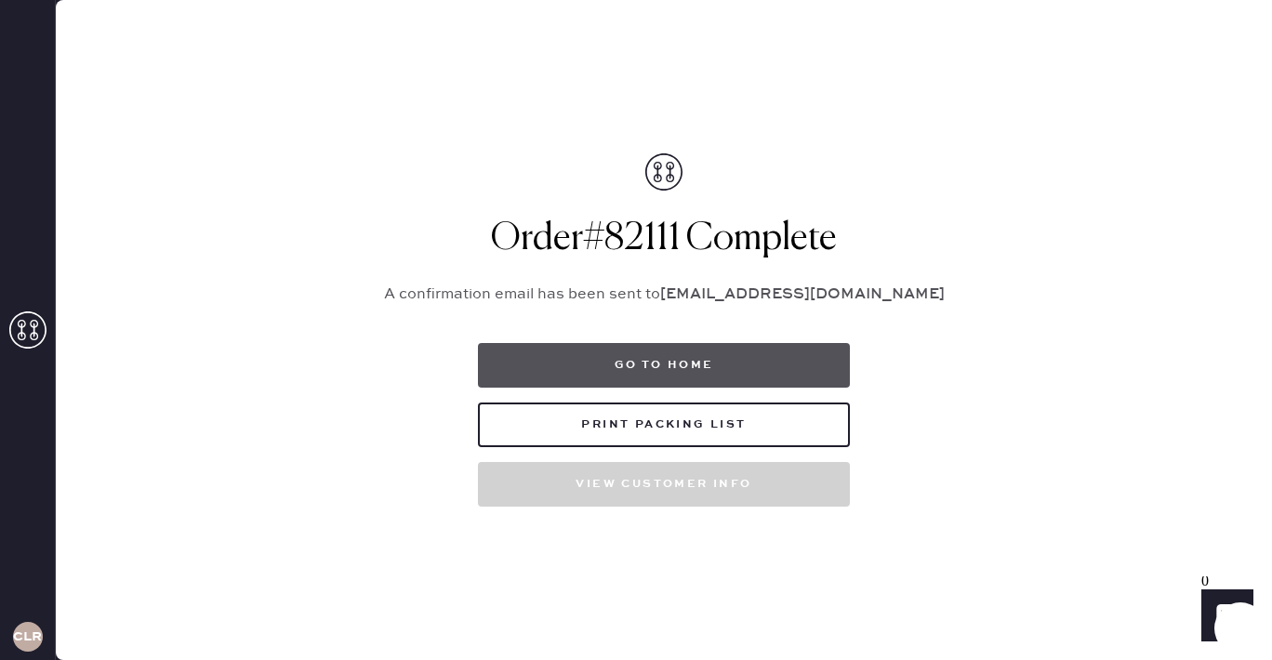
click at [687, 354] on button "Go to home" at bounding box center [664, 365] width 372 height 45
